Goal: Obtain resource: Obtain resource

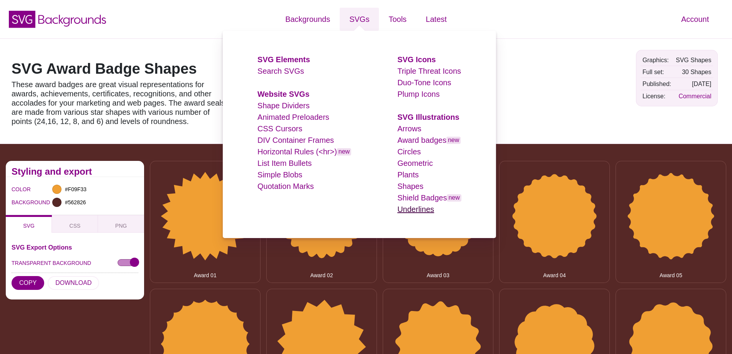
click at [420, 210] on link "Underlines" at bounding box center [416, 209] width 37 height 8
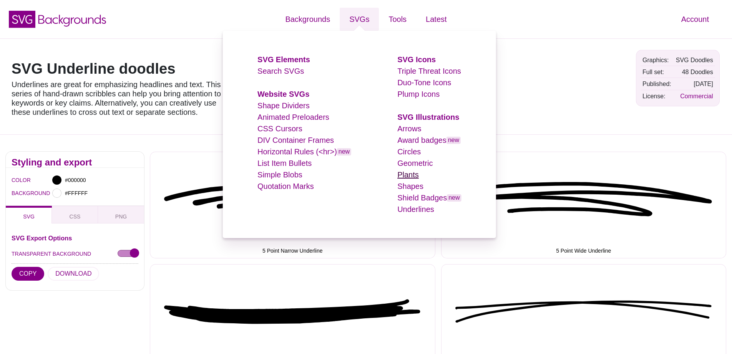
click at [414, 178] on link "Plants" at bounding box center [409, 175] width 22 height 8
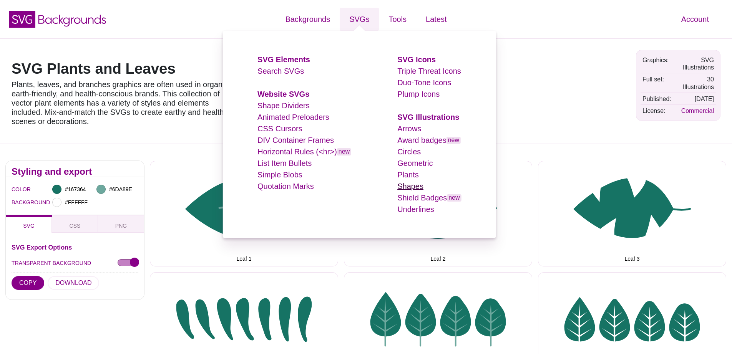
click at [414, 186] on link "Shapes" at bounding box center [411, 186] width 26 height 8
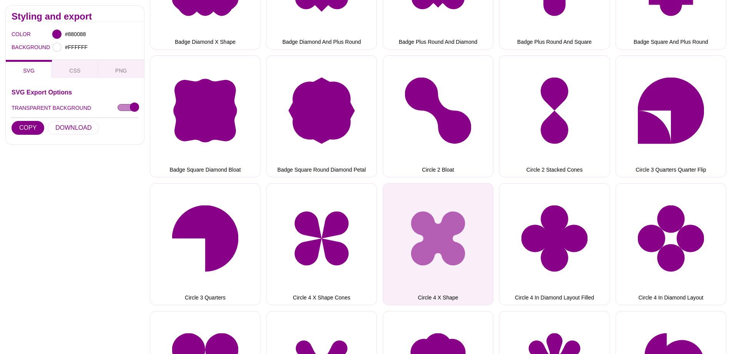
scroll to position [266, 0]
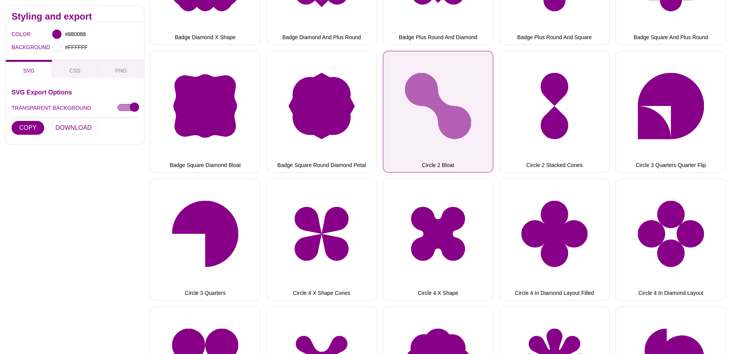
click at [441, 91] on button "Circle 2 Bloat" at bounding box center [438, 112] width 111 height 122
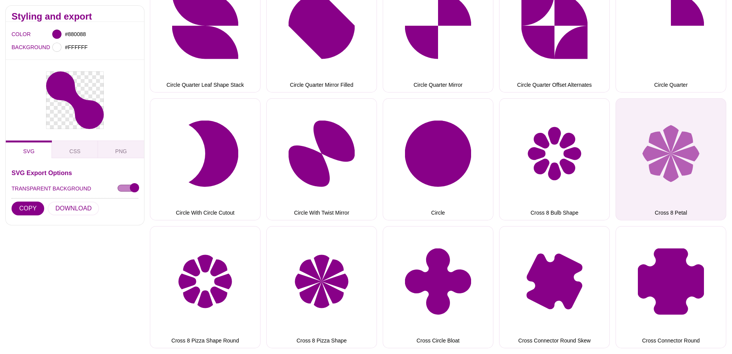
scroll to position [1779, 0]
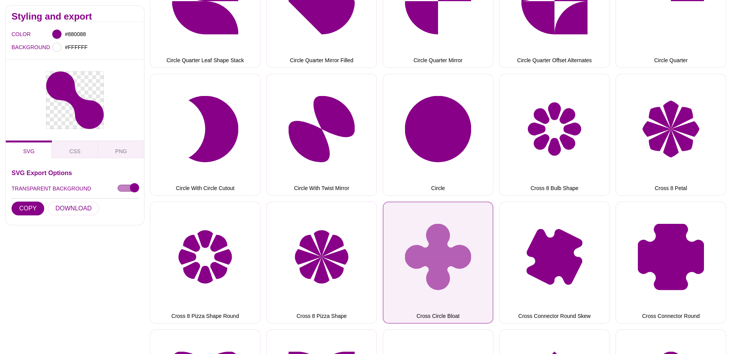
click at [464, 273] on button "Cross Circle Bloat" at bounding box center [438, 263] width 111 height 122
click at [445, 257] on button "Cross Circle Bloat" at bounding box center [438, 263] width 111 height 122
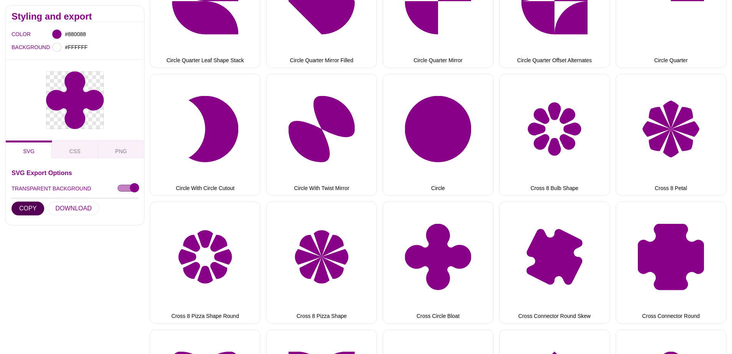
click at [27, 202] on button "COPY" at bounding box center [28, 209] width 33 height 14
